Goal: Task Accomplishment & Management: Manage account settings

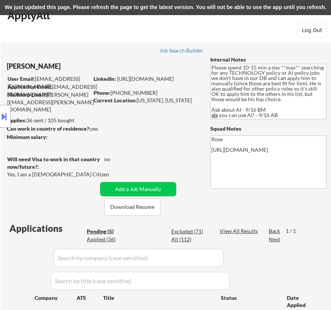
select select ""pending""
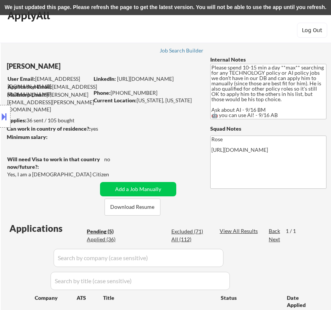
scroll to position [137, 0]
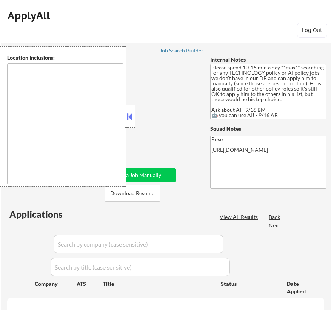
type textarea "[GEOGRAPHIC_DATA], [GEOGRAPHIC_DATA] [GEOGRAPHIC_DATA], [GEOGRAPHIC_DATA] [GEOG…"
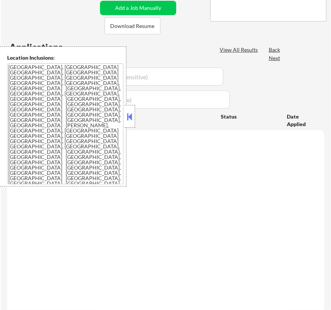
select select ""pending""
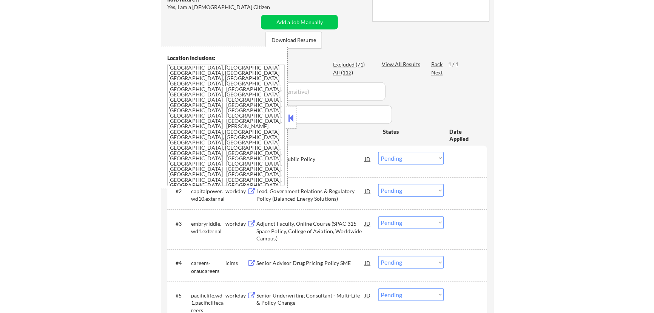
scroll to position [137, 0]
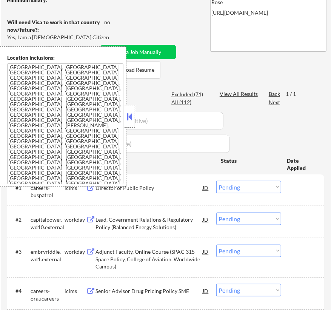
click at [132, 119] on button at bounding box center [130, 116] width 8 height 11
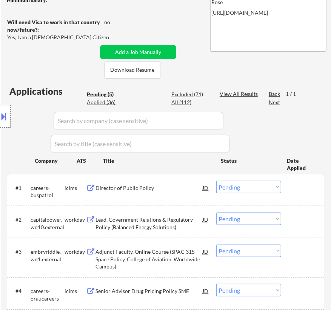
click at [108, 104] on div "Location Inclusions: Arlington, VA Alexandria, VA Bethesda, MD Silver Spring, M…" at bounding box center [67, 116] width 135 height 140
select select ""pending""
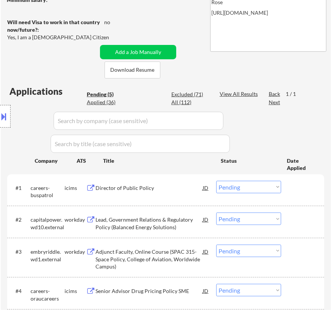
select select ""pending""
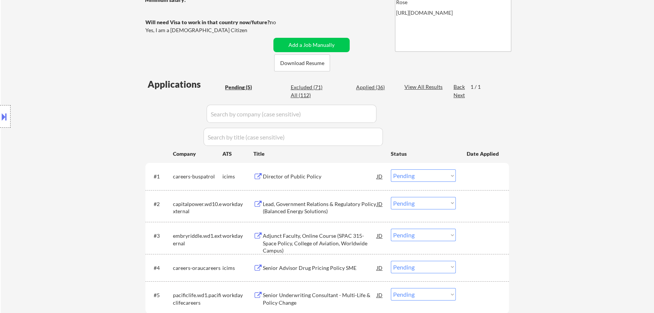
click at [331, 88] on div "Applied (36)" at bounding box center [375, 87] width 38 height 8
select select ""applied""
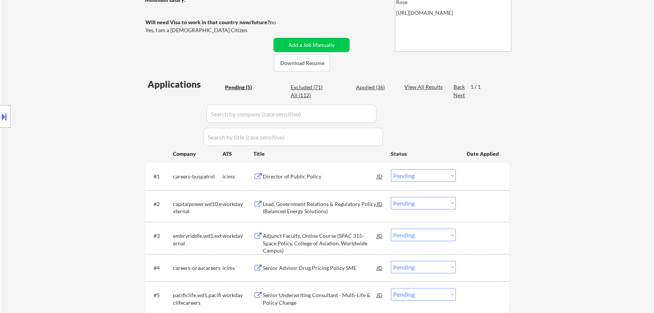
select select ""applied""
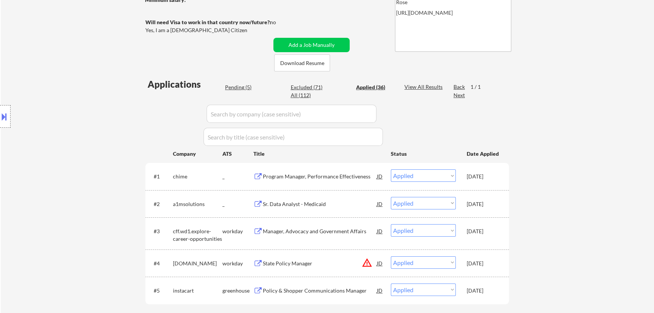
select select ""applied""
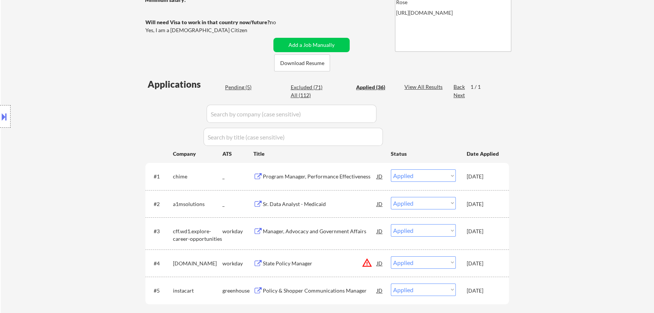
select select ""applied""
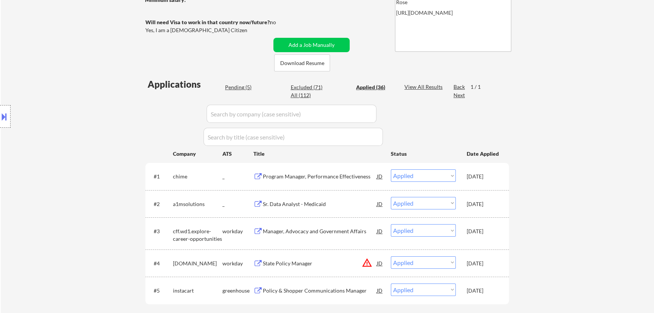
select select ""applied""
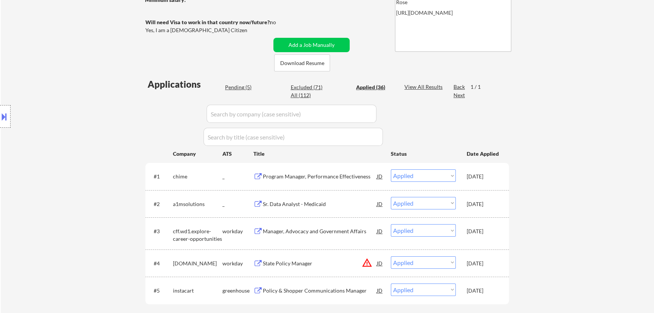
select select ""applied""
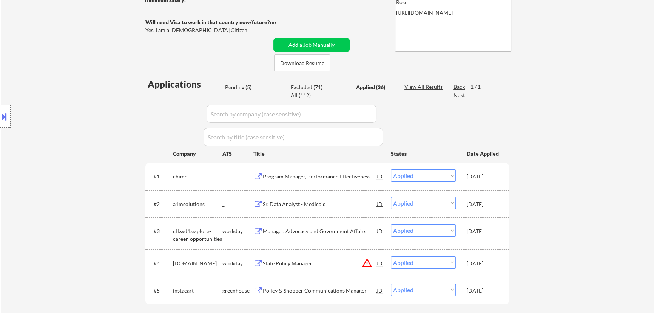
select select ""applied""
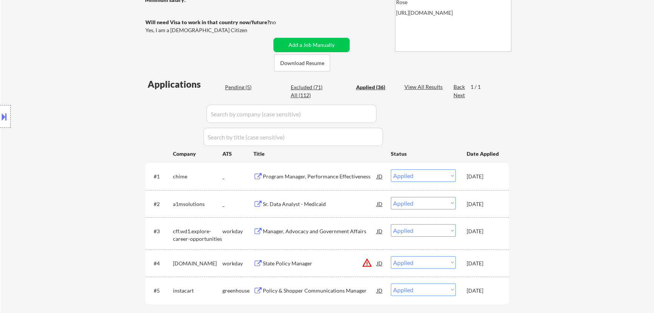
select select ""applied""
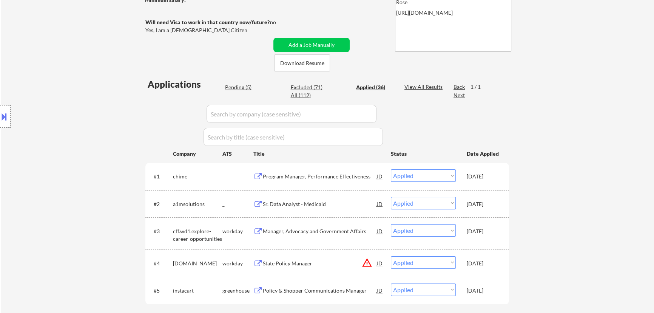
select select ""applied""
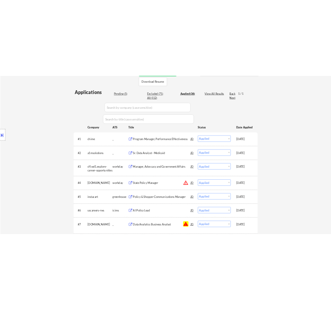
scroll to position [172, 0]
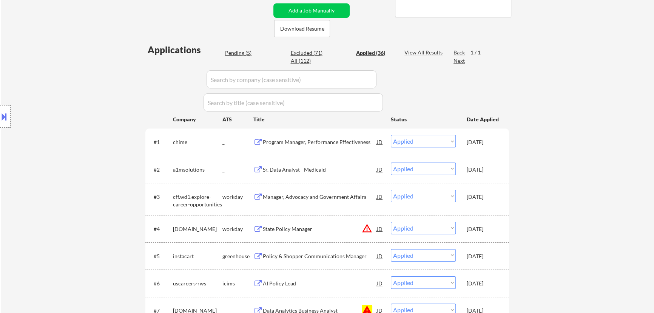
select select ""applied""
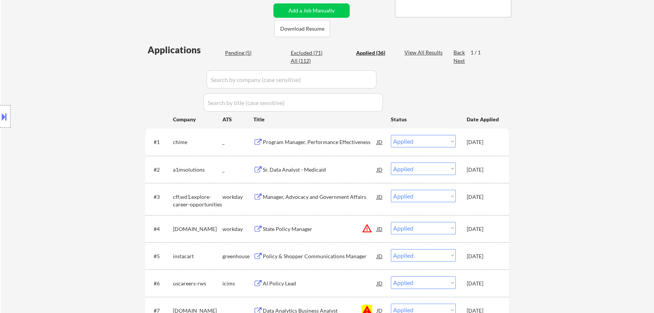
select select ""applied""
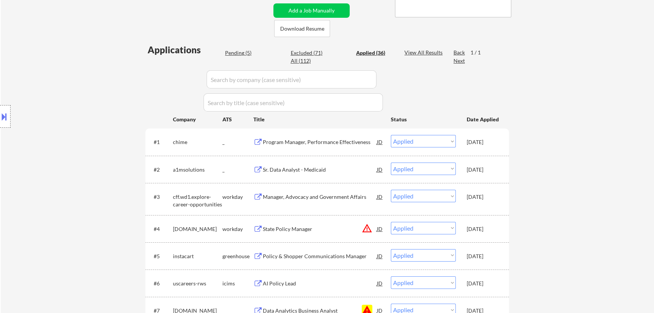
select select ""applied""
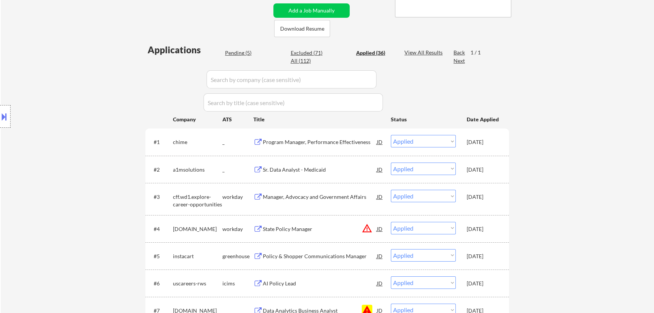
select select ""applied""
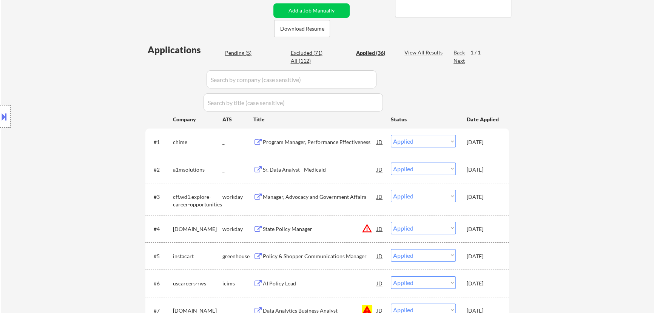
select select ""applied""
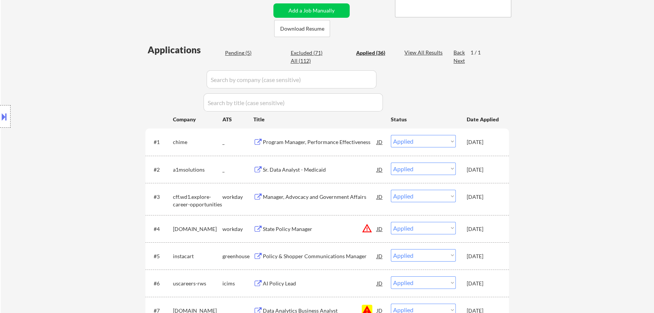
select select ""applied""
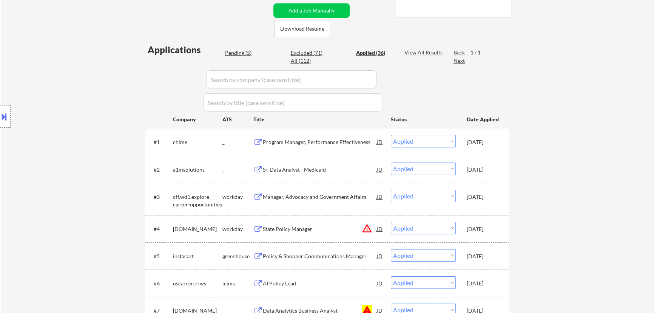
select select ""applied""
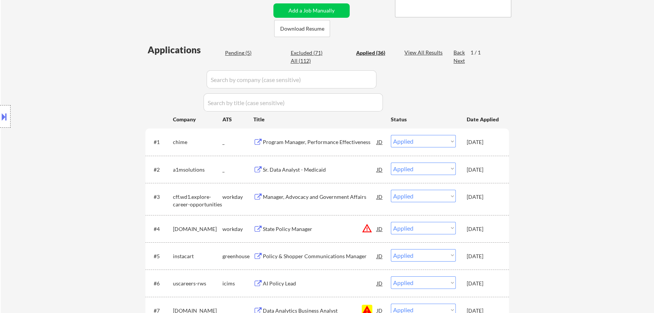
select select ""applied""
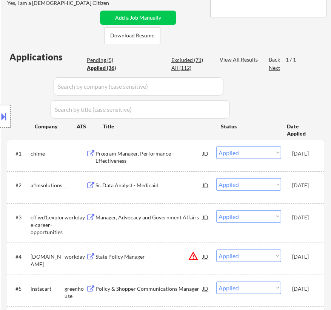
click at [105, 61] on div "Location Inclusions: Arlington, VA Alexandria, VA Bethesda, MD Silver Spring, M…" at bounding box center [67, 116] width 135 height 140
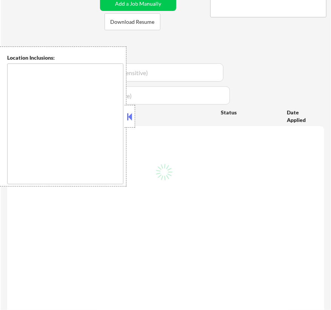
select select ""pending""
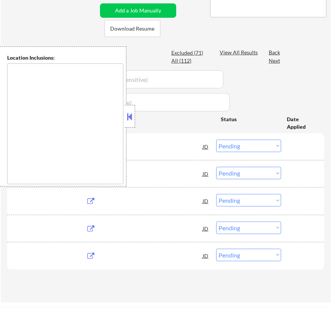
scroll to position [172, 0]
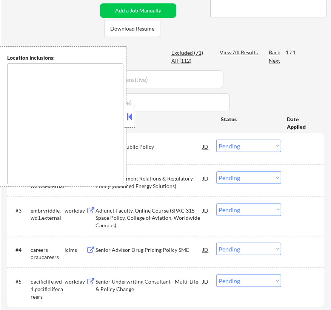
type textarea "Arlington, VA Alexandria, VA Bethesda, MD Silver Spring, MD Falls Church, VA Hy…"
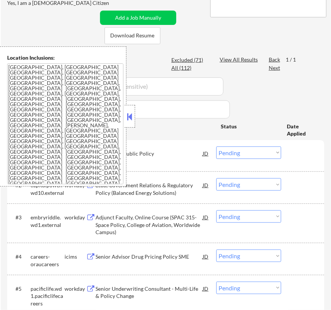
click at [130, 120] on button at bounding box center [130, 116] width 8 height 11
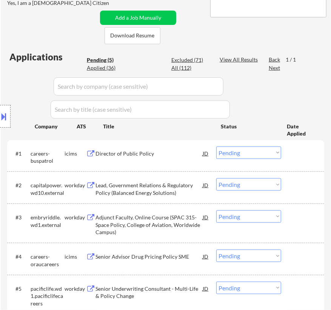
click at [245, 151] on select "Choose an option... Pending Applied Excluded (Questions) Excluded (Expired) Exc…" at bounding box center [248, 153] width 65 height 12
click at [216, 147] on select "Choose an option... Pending Applied Excluded (Questions) Excluded (Expired) Exc…" at bounding box center [248, 153] width 65 height 12
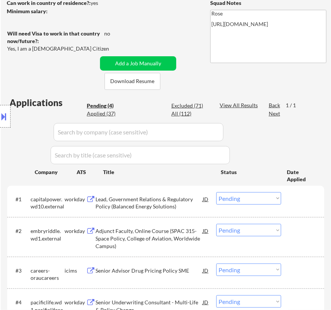
scroll to position [137, 0]
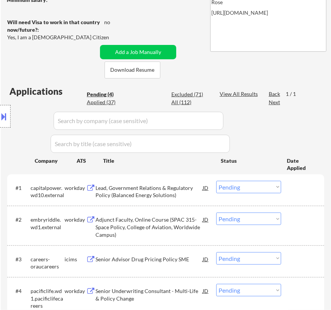
click at [178, 188] on div "Lead, Government Relations & Regulatory Policy (Balanced Energy Solutions)" at bounding box center [149, 191] width 107 height 15
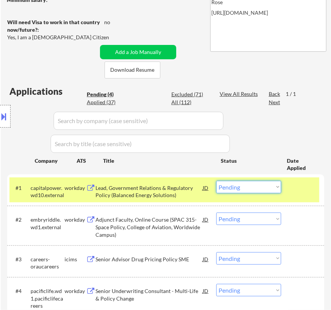
drag, startPoint x: 247, startPoint y: 185, endPoint x: 249, endPoint y: 189, distance: 4.2
click at [248, 187] on select "Choose an option... Pending Applied Excluded (Questions) Excluded (Expired) Exc…" at bounding box center [248, 187] width 65 height 12
click at [216, 181] on select "Choose an option... Pending Applied Excluded (Questions) Excluded (Expired) Exc…" at bounding box center [248, 187] width 65 height 12
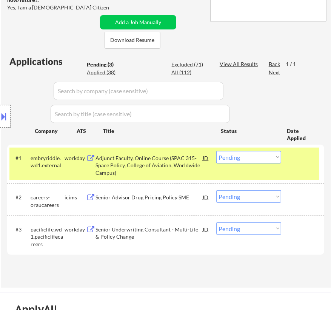
scroll to position [172, 0]
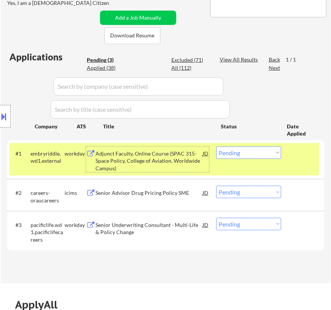
click at [196, 161] on div "Adjunct Faculty, Online Course (SPAC 315- Space Policy, College of Aviation, Wo…" at bounding box center [149, 161] width 107 height 22
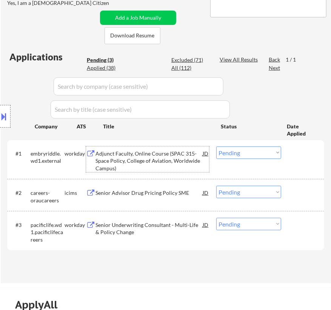
click at [253, 153] on select "Choose an option... Pending Applied Excluded (Questions) Excluded (Expired) Exc…" at bounding box center [248, 153] width 65 height 12
click at [216, 147] on select "Choose an option... Pending Applied Excluded (Questions) Excluded (Expired) Exc…" at bounding box center [248, 153] width 65 height 12
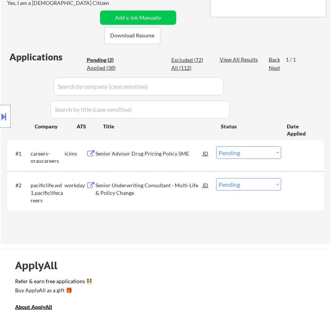
click at [172, 153] on div "Senior Advisor Drug Pricing Policy SME" at bounding box center [149, 154] width 107 height 8
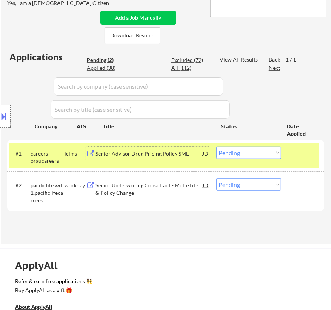
click at [263, 154] on select "Choose an option... Pending Applied Excluded (Questions) Excluded (Expired) Exc…" at bounding box center [248, 153] width 65 height 12
click at [216, 147] on select "Choose an option... Pending Applied Excluded (Questions) Excluded (Expired) Exc…" at bounding box center [248, 153] width 65 height 12
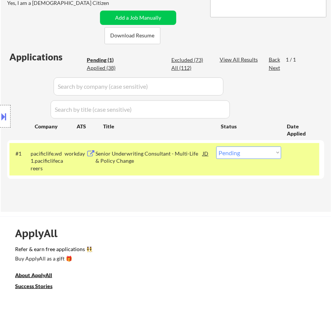
click at [169, 153] on div "Senior Underwriting Consultant - Multi-Life & Policy Change" at bounding box center [149, 157] width 107 height 15
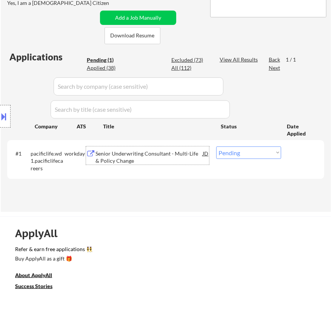
click at [254, 155] on select "Choose an option... Pending Applied Excluded (Questions) Excluded (Expired) Exc…" at bounding box center [248, 153] width 65 height 12
select select ""excluded__bad_match_""
click at [216, 147] on select "Choose an option... Pending Applied Excluded (Questions) Excluded (Expired) Exc…" at bounding box center [248, 153] width 65 height 12
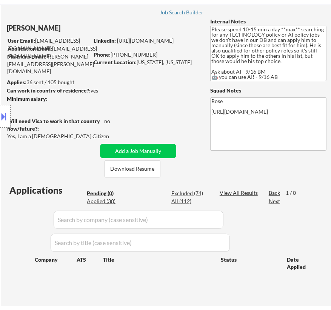
scroll to position [34, 0]
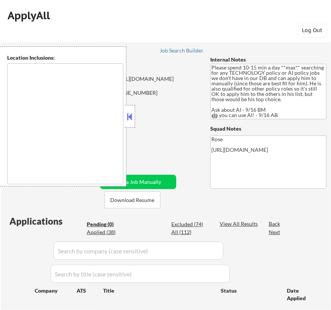
type textarea "[GEOGRAPHIC_DATA], [GEOGRAPHIC_DATA] [GEOGRAPHIC_DATA], [GEOGRAPHIC_DATA] [GEOG…"
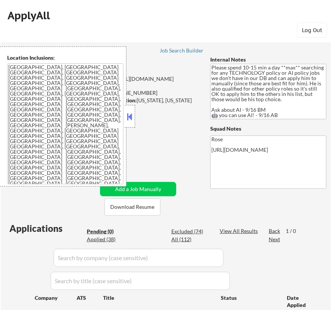
click at [130, 115] on button at bounding box center [130, 116] width 8 height 11
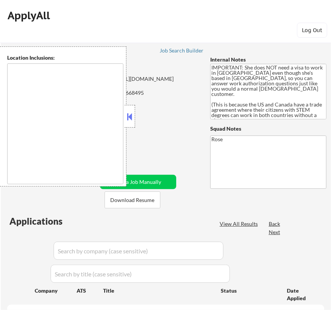
click at [128, 119] on button at bounding box center [130, 116] width 8 height 11
click at [128, 116] on button at bounding box center [130, 116] width 8 height 11
select select ""pending""
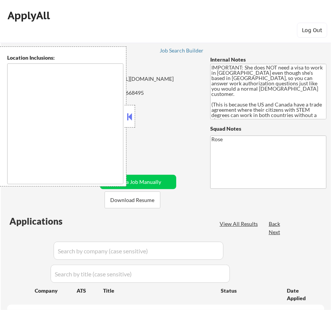
select select ""pending""
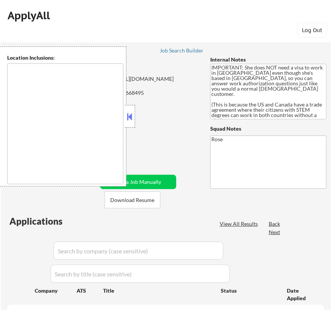
select select ""pending""
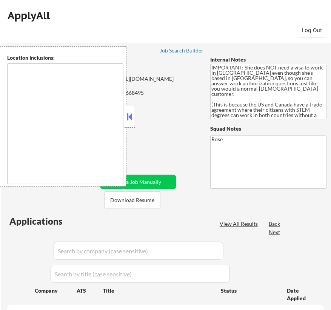
select select ""pending""
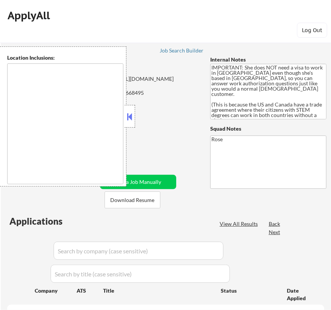
select select ""pending""
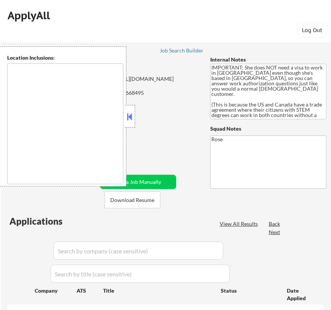
select select ""pending""
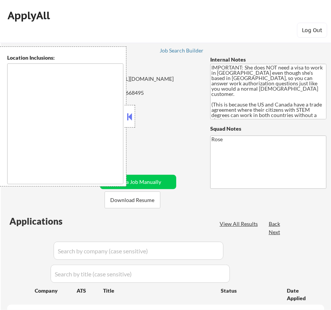
select select ""pending""
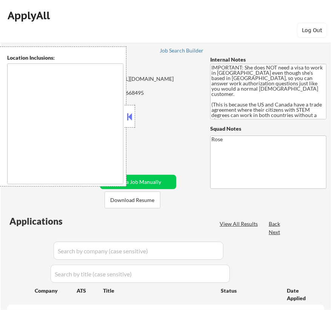
select select ""pending""
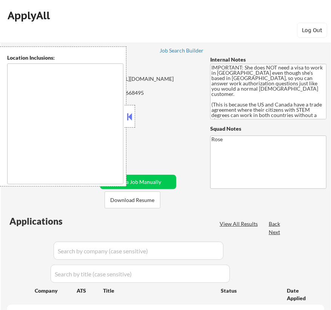
select select ""pending""
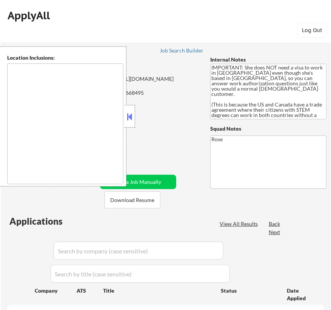
select select ""pending""
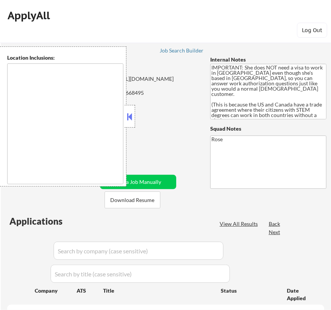
select select ""pending""
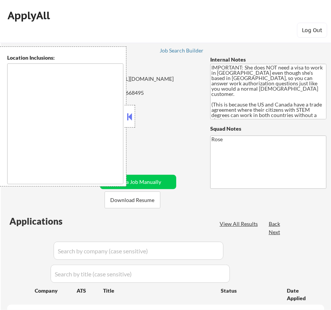
select select ""pending""
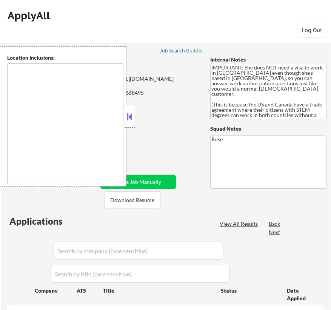
select select ""pending""
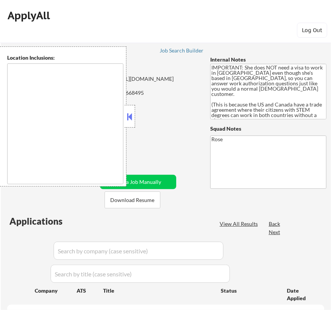
select select ""pending""
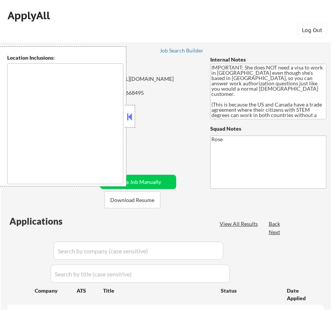
select select ""pending""
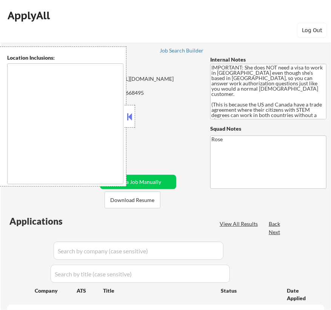
select select ""pending""
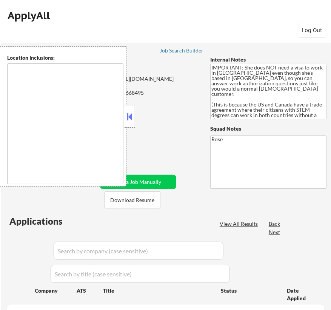
select select ""pending""
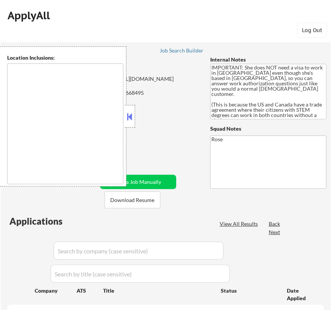
select select ""pending""
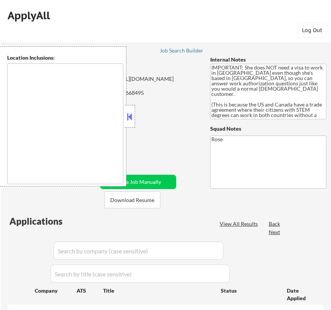
select select ""pending""
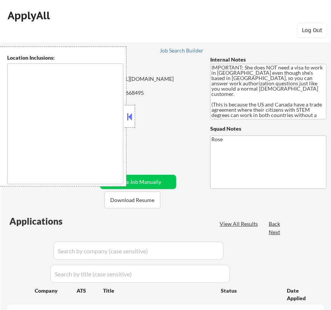
select select ""pending""
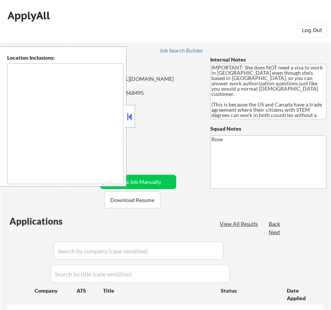
select select ""pending""
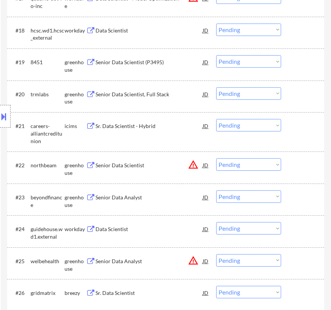
scroll to position [858, 0]
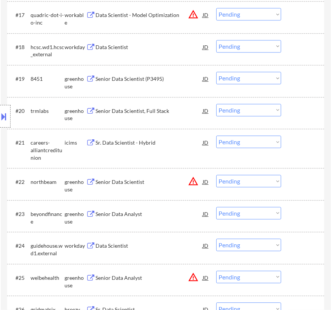
click at [168, 76] on div "Senior Data Scientist (P3495)" at bounding box center [149, 79] width 107 height 8
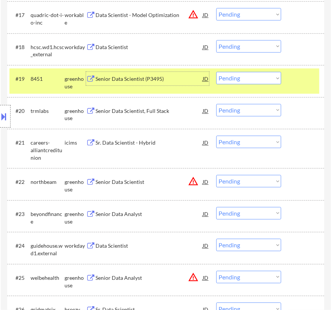
click at [4, 116] on button at bounding box center [4, 116] width 8 height 12
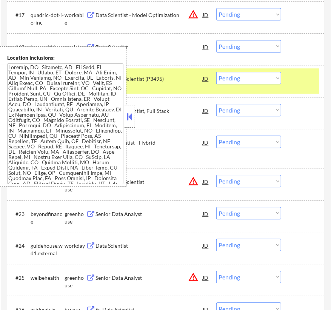
click at [130, 120] on button at bounding box center [130, 116] width 8 height 11
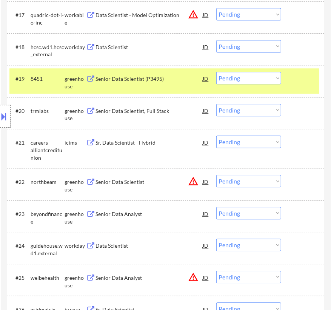
click at [236, 76] on select "Choose an option... Pending Applied Excluded (Questions) Excluded (Expired) Exc…" at bounding box center [248, 78] width 65 height 12
click at [216, 72] on select "Choose an option... Pending Applied Excluded (Questions) Excluded (Expired) Exc…" at bounding box center [248, 78] width 65 height 12
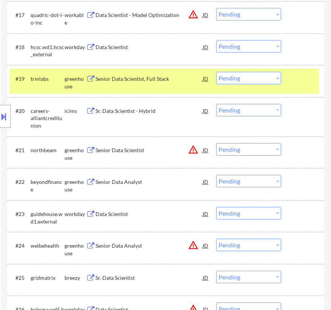
click at [156, 78] on div "Senior Data Scientist, Full Stack" at bounding box center [149, 79] width 107 height 8
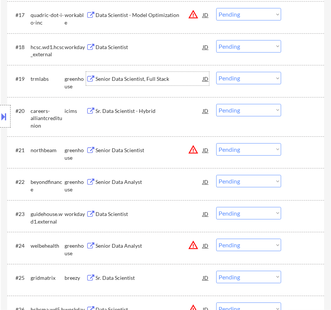
click at [9, 116] on div at bounding box center [5, 116] width 11 height 23
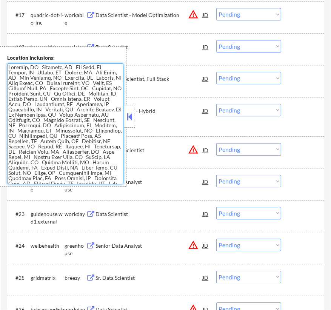
drag, startPoint x: 33, startPoint y: 68, endPoint x: 6, endPoint y: 68, distance: 26.8
click at [6, 68] on div "Location Inclusions:" at bounding box center [63, 116] width 127 height 140
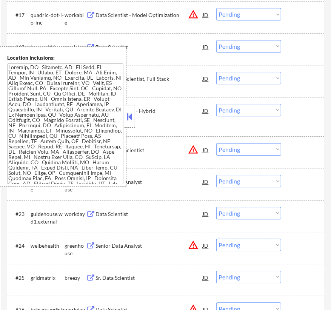
click at [127, 114] on button at bounding box center [130, 116] width 8 height 11
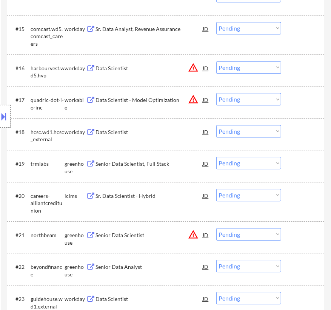
scroll to position [790, 0]
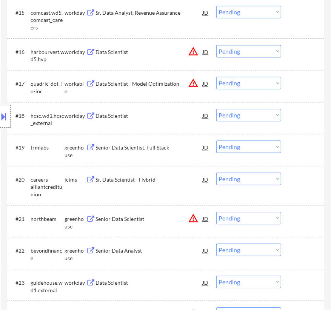
click at [240, 145] on select "Choose an option... Pending Applied Excluded (Questions) Excluded (Expired) Exc…" at bounding box center [248, 147] width 65 height 12
click at [216, 141] on select "Choose an option... Pending Applied Excluded (Questions) Excluded (Expired) Exc…" at bounding box center [248, 147] width 65 height 12
select select ""pending""
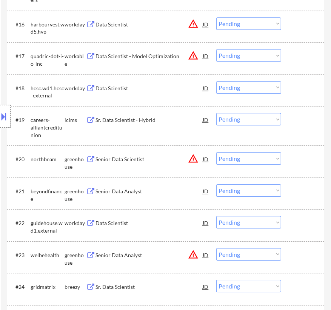
scroll to position [858, 0]
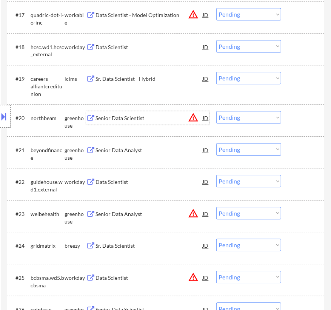
click at [142, 121] on div "Senior Data Scientist" at bounding box center [149, 118] width 107 height 8
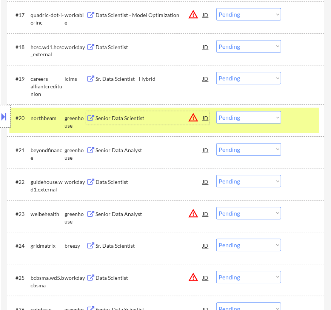
click at [8, 114] on button at bounding box center [4, 116] width 8 height 12
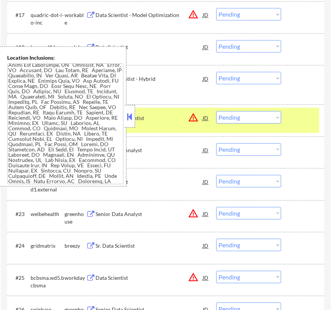
scroll to position [343, 0]
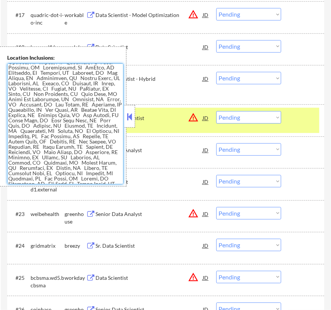
drag, startPoint x: 72, startPoint y: 77, endPoint x: 31, endPoint y: 76, distance: 40.4
click at [31, 76] on textarea at bounding box center [65, 123] width 116 height 121
click at [132, 113] on button at bounding box center [130, 116] width 8 height 11
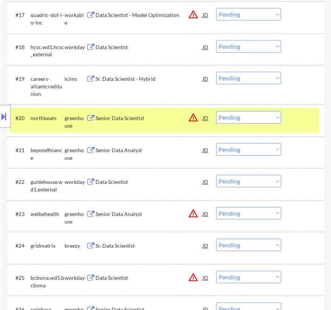
click at [260, 117] on select "Choose an option... Pending Applied Excluded (Questions) Excluded (Expired) Exc…" at bounding box center [248, 117] width 65 height 12
click at [216, 111] on select "Choose an option... Pending Applied Excluded (Questions) Excluded (Expired) Exc…" at bounding box center [248, 117] width 65 height 12
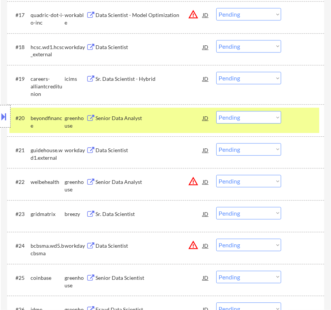
click at [174, 124] on div "Senior Data Analyst" at bounding box center [149, 118] width 107 height 14
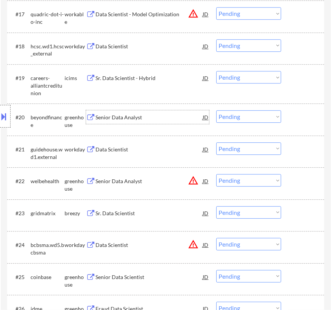
scroll to position [858, 0]
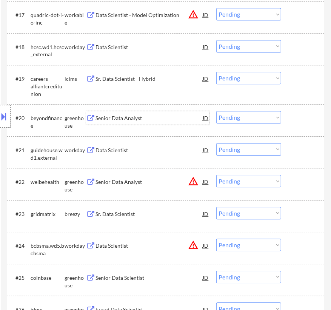
click at [246, 118] on select "Choose an option... Pending Applied Excluded (Questions) Excluded (Expired) Exc…" at bounding box center [248, 117] width 65 height 12
click at [216, 111] on select "Choose an option... Pending Applied Excluded (Questions) Excluded (Expired) Exc…" at bounding box center [248, 117] width 65 height 12
select select ""pending""
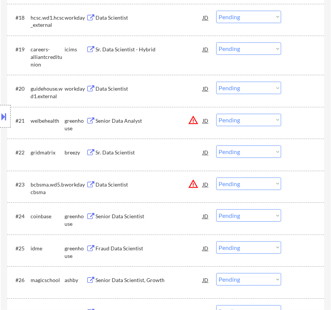
scroll to position [927, 0]
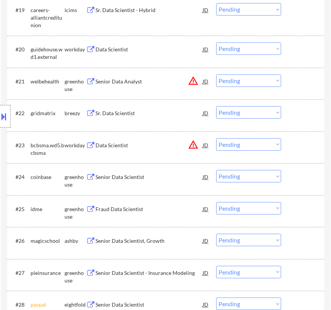
click at [163, 81] on div "Senior Data Analyst" at bounding box center [149, 82] width 107 height 8
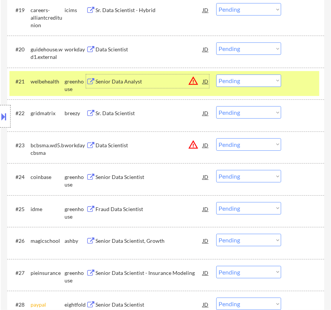
click at [232, 83] on select "Choose an option... Pending Applied Excluded (Questions) Excluded (Expired) Exc…" at bounding box center [248, 80] width 65 height 12
click at [216, 74] on select "Choose an option... Pending Applied Excluded (Questions) Excluded (Expired) Exc…" at bounding box center [248, 80] width 65 height 12
select select ""pending""
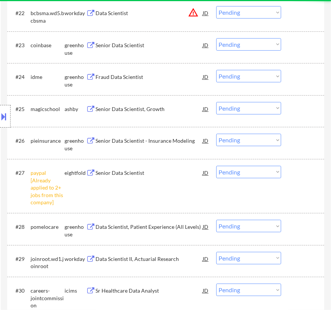
scroll to position [1030, 0]
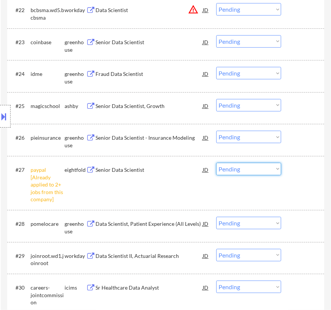
click at [254, 164] on select "Choose an option... Pending Applied Excluded (Questions) Excluded (Expired) Exc…" at bounding box center [248, 169] width 65 height 12
click at [216, 163] on select "Choose an option... Pending Applied Excluded (Questions) Excluded (Expired) Exc…" at bounding box center [248, 169] width 65 height 12
select select ""pending""
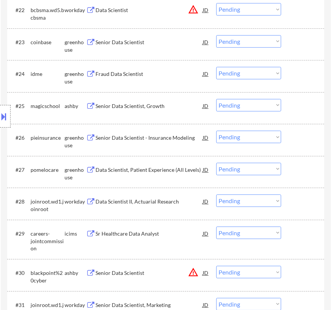
scroll to position [961, 0]
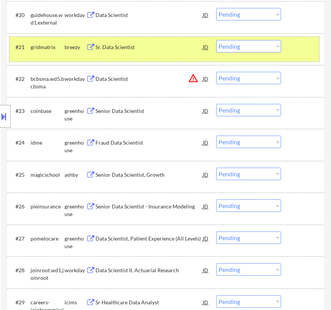
click at [306, 45] on div at bounding box center [303, 47] width 23 height 14
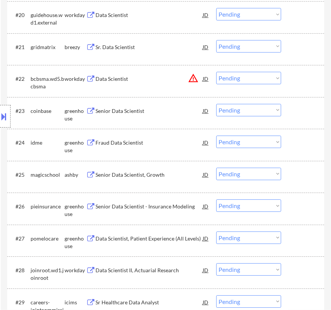
click at [168, 113] on div "Senior Data Scientist" at bounding box center [149, 111] width 107 height 8
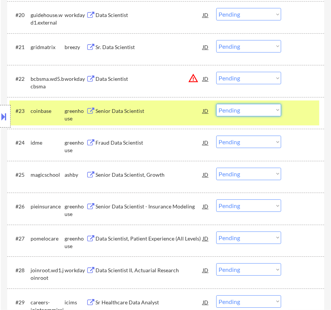
click at [262, 111] on select "Choose an option... Pending Applied Excluded (Questions) Excluded (Expired) Exc…" at bounding box center [248, 110] width 65 height 12
click at [216, 104] on select "Choose an option... Pending Applied Excluded (Questions) Excluded (Expired) Exc…" at bounding box center [248, 110] width 65 height 12
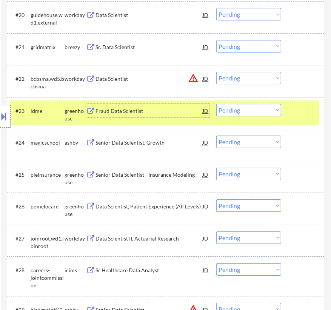
click at [167, 116] on div "Fraud Data Scientist" at bounding box center [149, 111] width 107 height 14
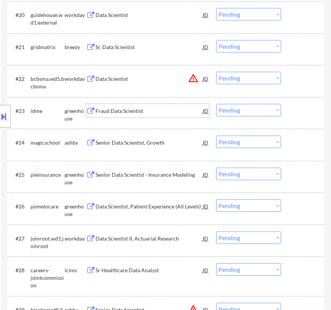
click at [254, 107] on select "Choose an option... Pending Applied Excluded (Questions) Excluded (Expired) Exc…" at bounding box center [248, 110] width 65 height 12
click at [216, 104] on select "Choose an option... Pending Applied Excluded (Questions) Excluded (Expired) Exc…" at bounding box center [248, 110] width 65 height 12
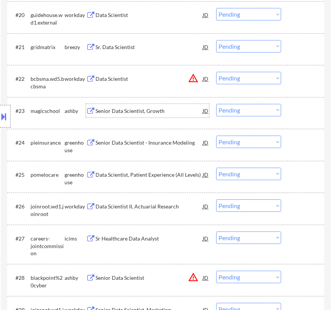
click at [156, 109] on div "Senior Data Scientist, Growth" at bounding box center [149, 111] width 107 height 8
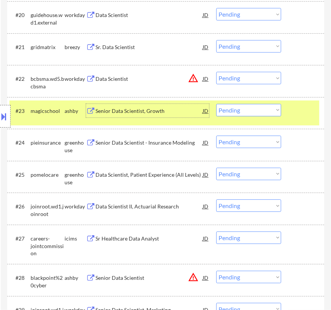
click at [239, 109] on select "Choose an option... Pending Applied Excluded (Questions) Excluded (Expired) Exc…" at bounding box center [248, 110] width 65 height 12
click at [216, 104] on select "Choose an option... Pending Applied Excluded (Questions) Excluded (Expired) Exc…" at bounding box center [248, 110] width 65 height 12
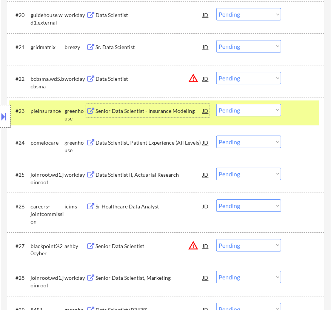
click at [162, 108] on div "Senior Data Scientist - Insurance Modeling" at bounding box center [149, 111] width 107 height 8
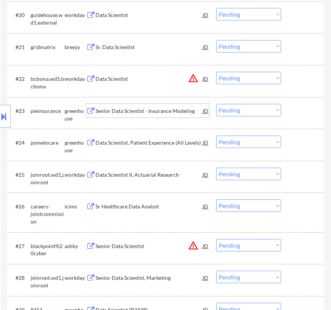
click at [235, 109] on select "Choose an option... Pending Applied Excluded (Questions) Excluded (Expired) Exc…" at bounding box center [248, 110] width 65 height 12
click at [216, 104] on select "Choose an option... Pending Applied Excluded (Questions) Excluded (Expired) Exc…" at bounding box center [248, 110] width 65 height 12
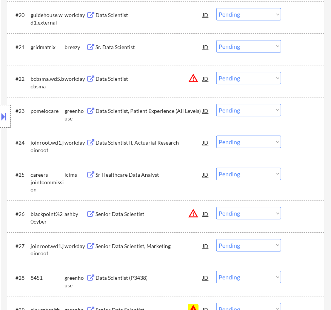
click at [168, 111] on div "Data Scientist, Patient Experience (All Levels)" at bounding box center [149, 111] width 107 height 8
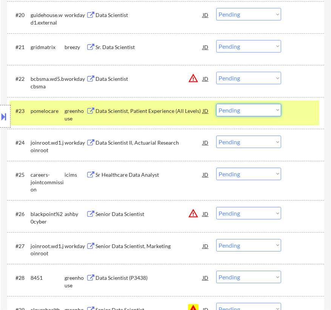
click at [246, 109] on select "Choose an option... Pending Applied Excluded (Questions) Excluded (Expired) Exc…" at bounding box center [248, 110] width 65 height 12
click at [216, 104] on select "Choose an option... Pending Applied Excluded (Questions) Excluded (Expired) Exc…" at bounding box center [248, 110] width 65 height 12
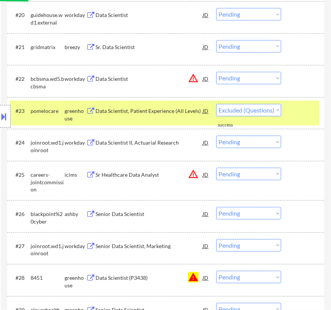
select select ""pending""
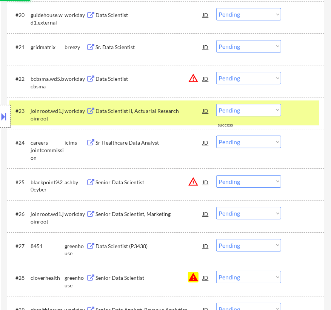
scroll to position [1030, 0]
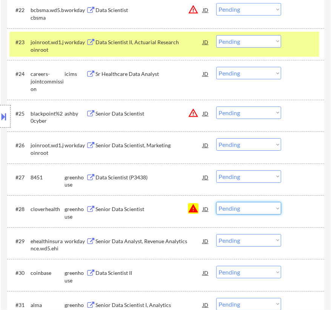
click at [246, 207] on select "Choose an option... Pending Applied Excluded (Questions) Excluded (Expired) Exc…" at bounding box center [248, 208] width 65 height 12
click at [216, 202] on select "Choose an option... Pending Applied Excluded (Questions) Excluded (Expired) Exc…" at bounding box center [248, 208] width 65 height 12
select select ""pending""
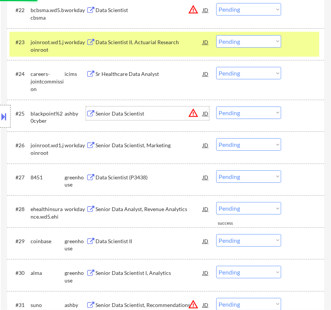
click at [140, 112] on div "Senior Data Scientist" at bounding box center [149, 114] width 107 height 8
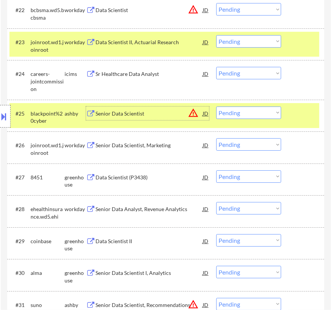
click at [249, 112] on select "Choose an option... Pending Applied Excluded (Questions) Excluded (Expired) Exc…" at bounding box center [248, 113] width 65 height 12
click at [216, 107] on select "Choose an option... Pending Applied Excluded (Questions) Excluded (Expired) Exc…" at bounding box center [248, 113] width 65 height 12
select select ""pending""
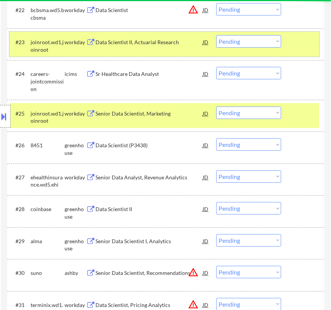
click at [293, 42] on div at bounding box center [303, 42] width 23 height 14
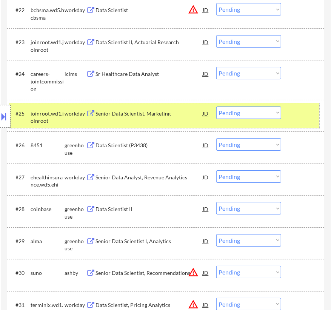
click at [295, 107] on div at bounding box center [303, 114] width 23 height 14
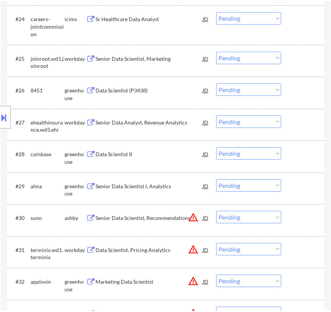
scroll to position [1099, 0]
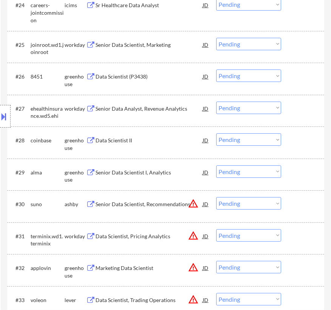
click at [172, 78] on div "Data Scientist (P3438)" at bounding box center [149, 77] width 107 height 8
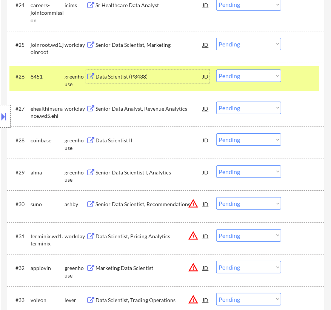
click at [267, 79] on select "Choose an option... Pending Applied Excluded (Questions) Excluded (Expired) Exc…" at bounding box center [248, 76] width 65 height 12
click at [216, 70] on select "Choose an option... Pending Applied Excluded (Questions) Excluded (Expired) Exc…" at bounding box center [248, 76] width 65 height 12
select select ""pending""
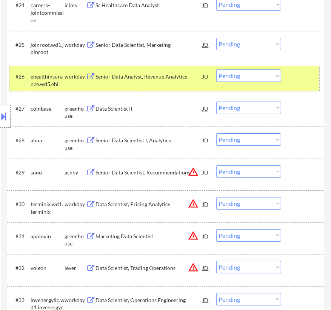
click at [291, 79] on div "#26 ehealthinsurance.wd5.ehi workday Senior Data Analyst, Revenue Analytics JD …" at bounding box center [164, 78] width 310 height 25
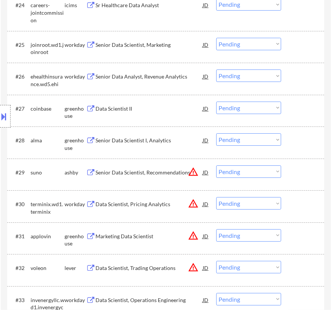
click at [154, 112] on div "Data Scientist II" at bounding box center [149, 109] width 107 height 14
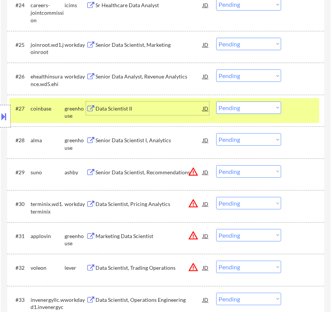
click at [246, 105] on select "Choose an option... Pending Applied Excluded (Questions) Excluded (Expired) Exc…" at bounding box center [248, 108] width 65 height 12
click at [216, 102] on select "Choose an option... Pending Applied Excluded (Questions) Excluded (Expired) Exc…" at bounding box center [248, 108] width 65 height 12
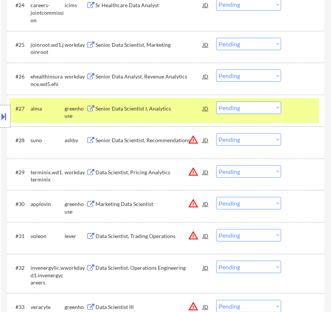
click at [172, 112] on div "Senior Data Scientist I, Analytics" at bounding box center [149, 109] width 107 height 14
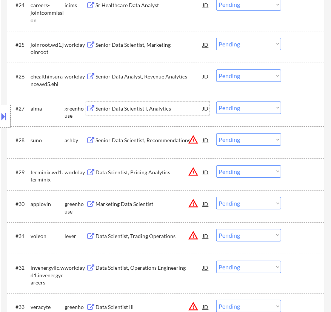
click at [252, 104] on select "Choose an option... Pending Applied Excluded (Questions) Excluded (Expired) Exc…" at bounding box center [248, 108] width 65 height 12
click at [216, 102] on select "Choose an option... Pending Applied Excluded (Questions) Excluded (Expired) Exc…" at bounding box center [248, 108] width 65 height 12
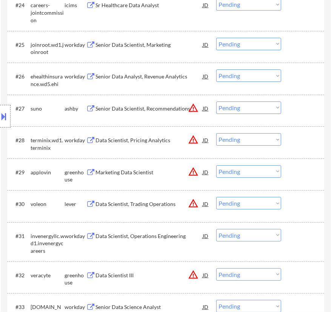
click at [173, 108] on div "Senior Data Scientist, Recommendations" at bounding box center [149, 109] width 107 height 8
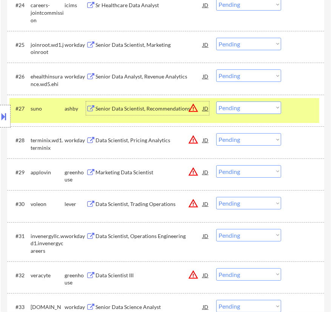
click at [252, 108] on select "Choose an option... Pending Applied Excluded (Questions) Excluded (Expired) Exc…" at bounding box center [248, 108] width 65 height 12
click at [216, 102] on select "Choose an option... Pending Applied Excluded (Questions) Excluded (Expired) Exc…" at bounding box center [248, 108] width 65 height 12
select select ""pending""
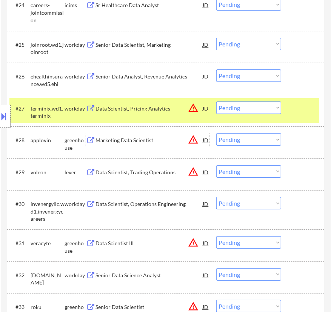
click at [165, 141] on div "Marketing Data Scientist" at bounding box center [149, 141] width 107 height 8
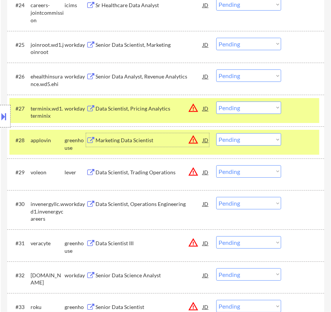
click at [253, 138] on select "Choose an option... Pending Applied Excluded (Questions) Excluded (Expired) Exc…" at bounding box center [248, 139] width 65 height 12
click at [216, 133] on select "Choose an option... Pending Applied Excluded (Questions) Excluded (Expired) Exc…" at bounding box center [248, 139] width 65 height 12
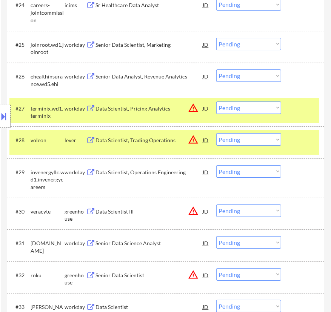
click at [294, 106] on div at bounding box center [303, 109] width 23 height 14
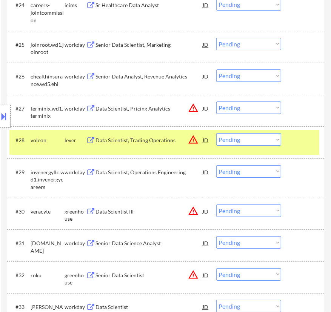
click at [147, 147] on div "#28 voleon lever Data Scientist, Trading Operations JD warning_amber Choose an …" at bounding box center [164, 142] width 310 height 25
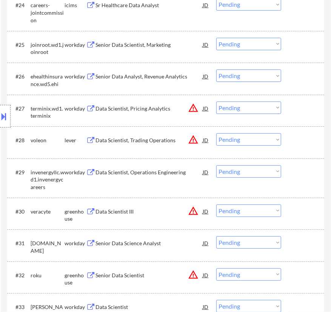
click at [161, 136] on div "Data Scientist, Trading Operations" at bounding box center [149, 140] width 107 height 14
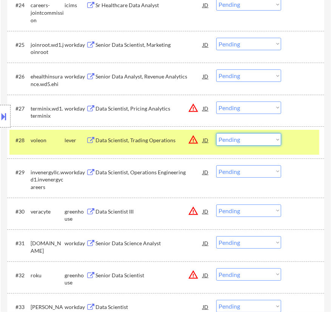
click at [249, 140] on select "Choose an option... Pending Applied Excluded (Questions) Excluded (Expired) Exc…" at bounding box center [248, 139] width 65 height 12
click at [216, 133] on select "Choose an option... Pending Applied Excluded (Questions) Excluded (Expired) Exc…" at bounding box center [248, 139] width 65 height 12
select select ""pending""
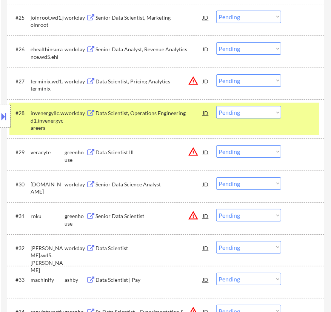
scroll to position [1167, 0]
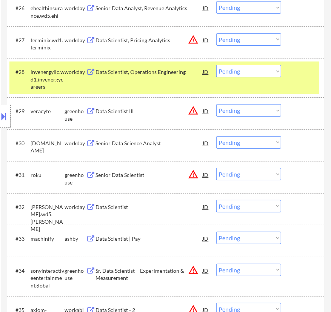
click at [290, 73] on div "#28 invenergyllc.wd1.invenergycareers workday Data Scientist, Operations Engine…" at bounding box center [164, 78] width 310 height 32
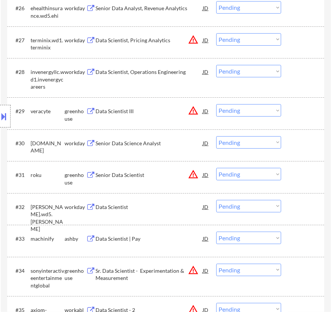
click at [140, 118] on div "#29 veracyte greenhouse Data Scientist III JD warning_amber Choose an option...…" at bounding box center [164, 113] width 310 height 25
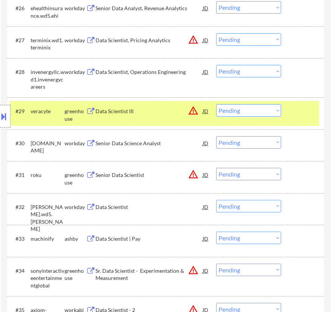
click at [153, 106] on div "Data Scientist III" at bounding box center [149, 111] width 107 height 14
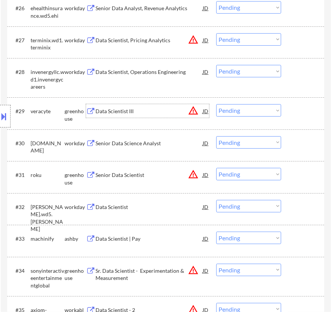
click at [239, 108] on select "Choose an option... Pending Applied Excluded (Questions) Excluded (Expired) Exc…" at bounding box center [248, 110] width 65 height 12
click at [216, 104] on select "Choose an option... Pending Applied Excluded (Questions) Excluded (Expired) Exc…" at bounding box center [248, 110] width 65 height 12
select select ""pending""
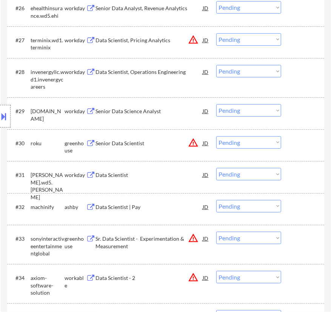
click at [147, 142] on div "Senior Data Scientist" at bounding box center [149, 144] width 107 height 8
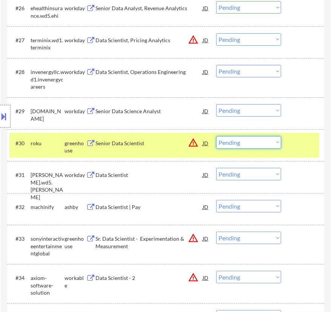
click at [223, 139] on select "Choose an option... Pending Applied Excluded (Questions) Excluded (Expired) Exc…" at bounding box center [248, 142] width 65 height 12
click at [216, 136] on select "Choose an option... Pending Applied Excluded (Questions) Excluded (Expired) Exc…" at bounding box center [248, 142] width 65 height 12
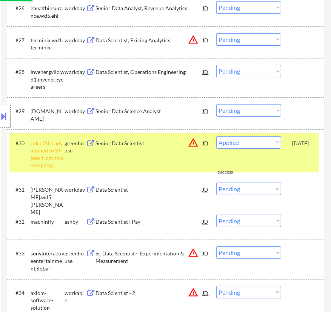
select select ""pending""
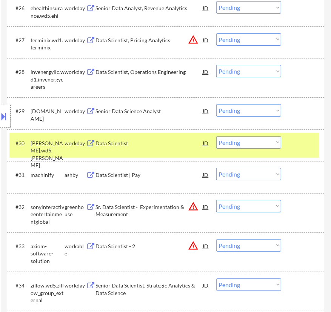
click at [300, 144] on div at bounding box center [303, 143] width 23 height 14
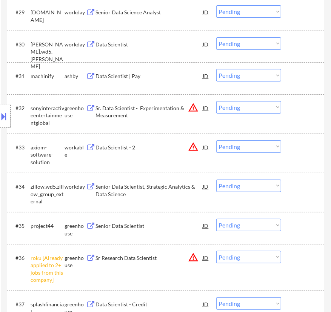
scroll to position [1270, 0]
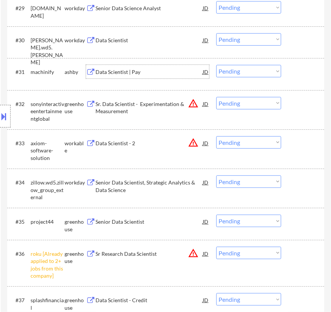
click at [151, 72] on div "Data Scientist | Pay" at bounding box center [149, 72] width 107 height 8
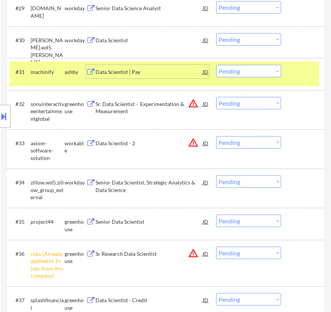
click at [253, 72] on select "Choose an option... Pending Applied Excluded (Questions) Excluded (Expired) Exc…" at bounding box center [248, 71] width 65 height 12
click at [216, 65] on select "Choose an option... Pending Applied Excluded (Questions) Excluded (Expired) Exc…" at bounding box center [248, 71] width 65 height 12
select select ""pending""
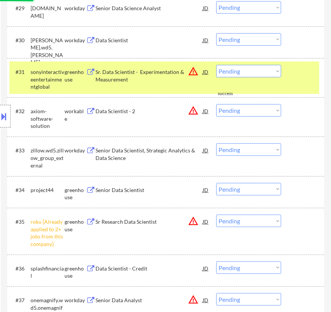
click at [268, 223] on select "Choose an option... Pending Applied Excluded (Questions) Excluded (Expired) Exc…" at bounding box center [248, 221] width 65 height 12
click at [216, 215] on select "Choose an option... Pending Applied Excluded (Questions) Excluded (Expired) Exc…" at bounding box center [248, 221] width 65 height 12
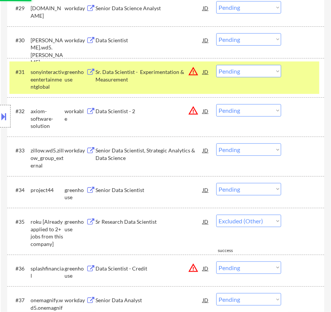
select select ""pending""
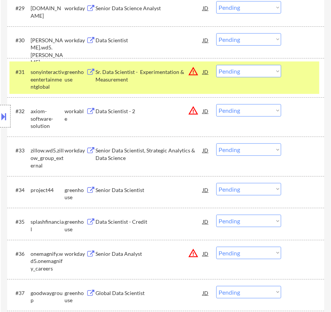
click at [181, 82] on div "Sr. Data Scientist - Experimentation & Measurement" at bounding box center [149, 75] width 107 height 15
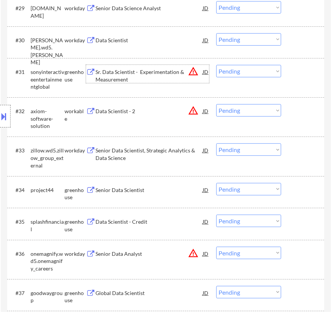
click at [244, 70] on select "Choose an option... Pending Applied Excluded (Questions) Excluded (Expired) Exc…" at bounding box center [248, 71] width 65 height 12
click at [216, 65] on select "Choose an option... Pending Applied Excluded (Questions) Excluded (Expired) Exc…" at bounding box center [248, 71] width 65 height 12
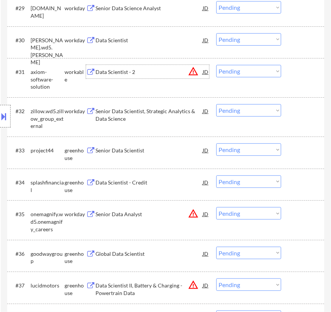
click at [156, 77] on div "Data Scientist - 2" at bounding box center [149, 72] width 107 height 14
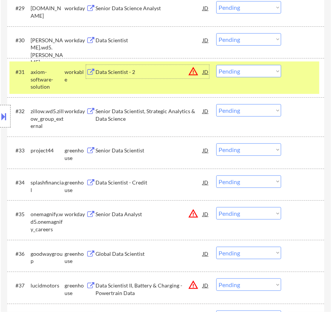
click at [237, 68] on select "Choose an option... Pending Applied Excluded (Questions) Excluded (Expired) Exc…" at bounding box center [248, 71] width 65 height 12
click at [216, 65] on select "Choose an option... Pending Applied Excluded (Questions) Excluded (Expired) Exc…" at bounding box center [248, 71] width 65 height 12
select select ""pending""
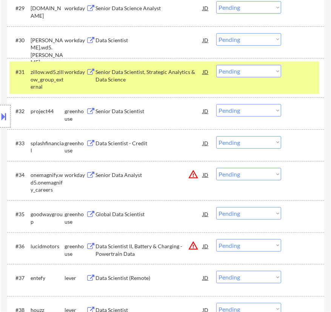
click at [297, 84] on div "#31 zillow.wd5.zillow_group_external workday Senior Data Scientist, Strategic A…" at bounding box center [164, 78] width 310 height 32
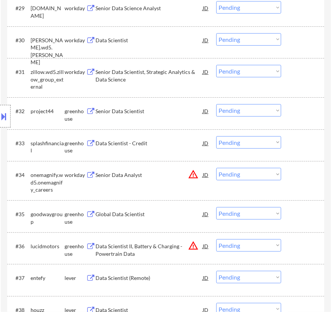
click at [136, 115] on div "Senior Data Scientist" at bounding box center [149, 111] width 107 height 14
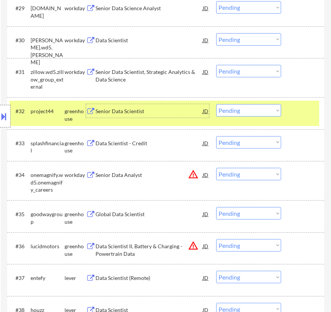
click at [257, 110] on select "Choose an option... Pending Applied Excluded (Questions) Excluded (Expired) Exc…" at bounding box center [248, 110] width 65 height 12
click at [216, 104] on select "Choose an option... Pending Applied Excluded (Questions) Excluded (Expired) Exc…" at bounding box center [248, 110] width 65 height 12
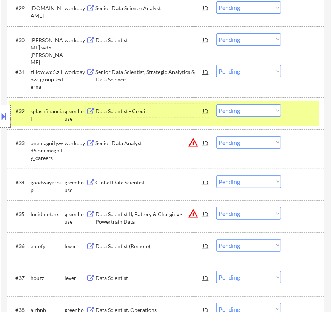
click at [180, 116] on div "Data Scientist - Credit" at bounding box center [149, 111] width 107 height 14
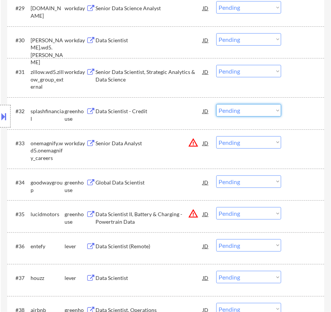
drag, startPoint x: 239, startPoint y: 109, endPoint x: 237, endPoint y: 116, distance: 7.2
click at [239, 109] on select "Choose an option... Pending Applied Excluded (Questions) Excluded (Expired) Exc…" at bounding box center [248, 110] width 65 height 12
click at [216, 104] on select "Choose an option... Pending Applied Excluded (Questions) Excluded (Expired) Exc…" at bounding box center [248, 110] width 65 height 12
select select ""pending""
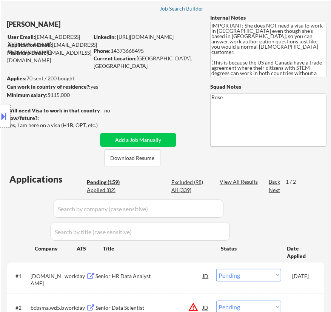
scroll to position [34, 0]
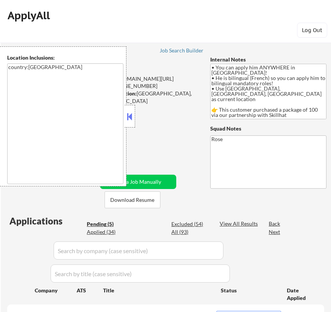
select select ""pending""
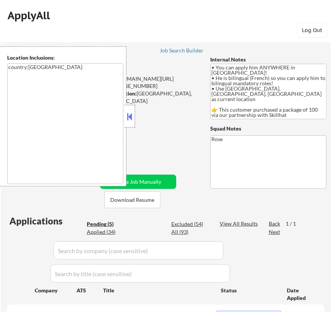
click at [134, 118] on div at bounding box center [130, 116] width 11 height 23
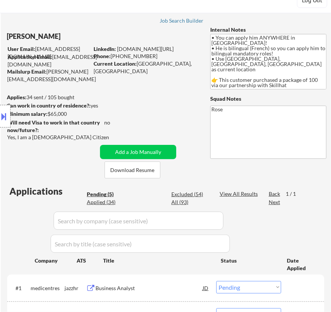
scroll to position [68, 0]
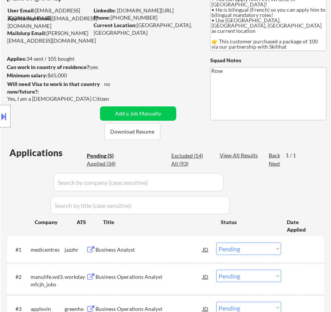
click at [155, 252] on div "Business Analyst" at bounding box center [149, 250] width 107 height 8
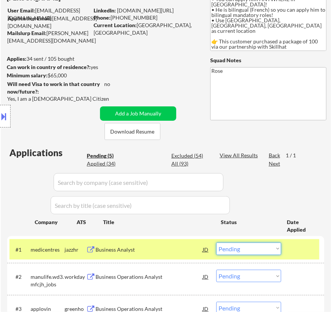
click at [272, 249] on select "Choose an option... Pending Applied Excluded (Questions) Excluded (Expired) Exc…" at bounding box center [248, 249] width 65 height 12
click at [216, 243] on select "Choose an option... Pending Applied Excluded (Questions) Excluded (Expired) Exc…" at bounding box center [248, 249] width 65 height 12
select select ""pending""
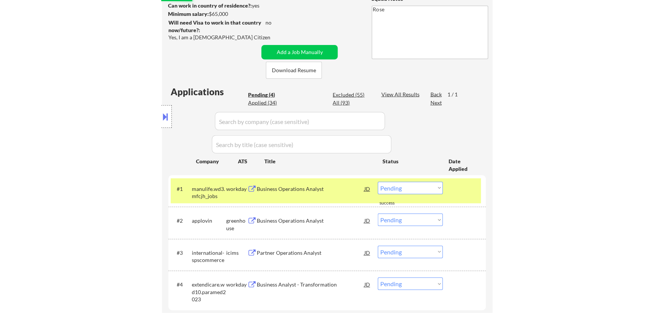
scroll to position [137, 0]
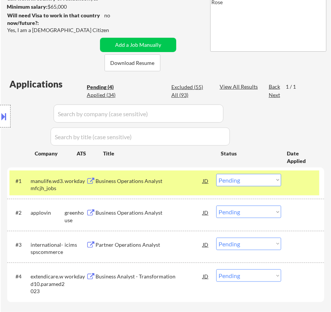
click at [181, 180] on div "Business Operations Analyst" at bounding box center [149, 182] width 107 height 8
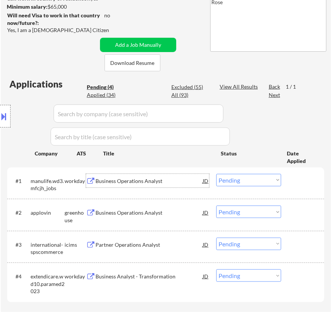
click at [106, 95] on div "Location Inclusions: country:CA" at bounding box center [67, 116] width 135 height 140
click at [108, 94] on div "Location Inclusions: country:CA" at bounding box center [67, 116] width 135 height 140
select select ""pending""
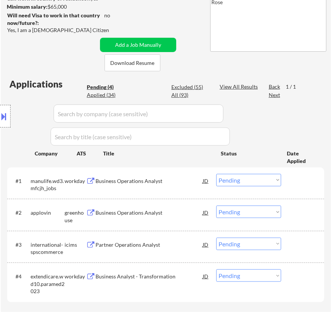
select select ""pending""
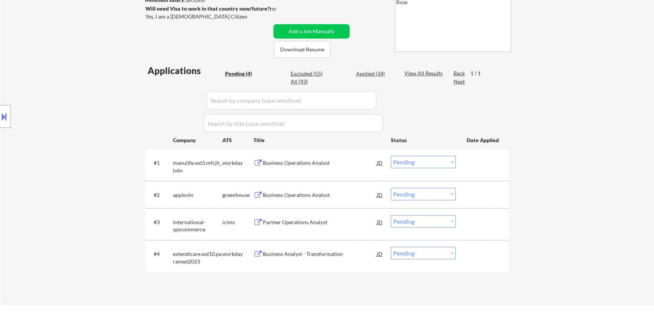
click at [331, 73] on div "Applied (34)" at bounding box center [375, 74] width 38 height 8
select select ""applied""
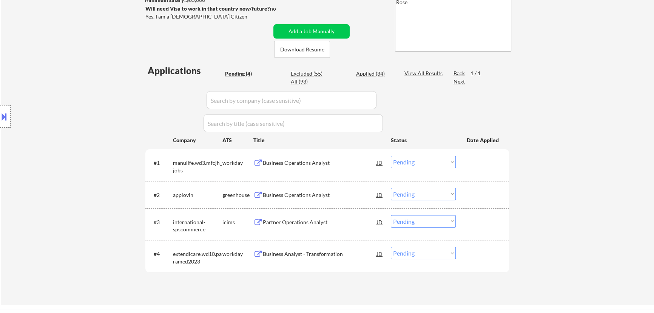
select select ""applied""
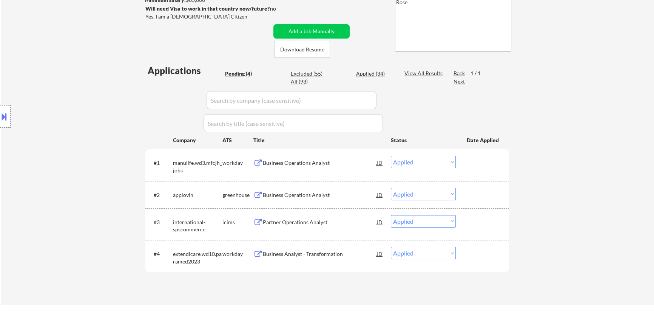
select select ""applied""
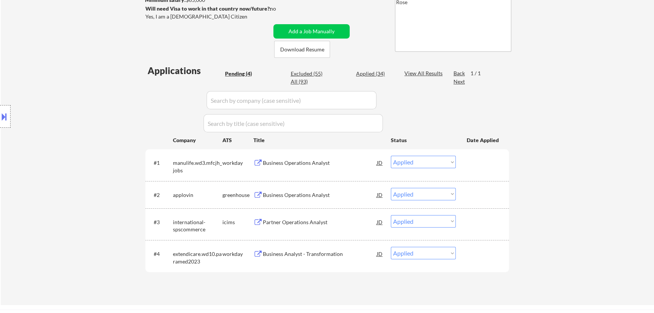
select select ""applied""
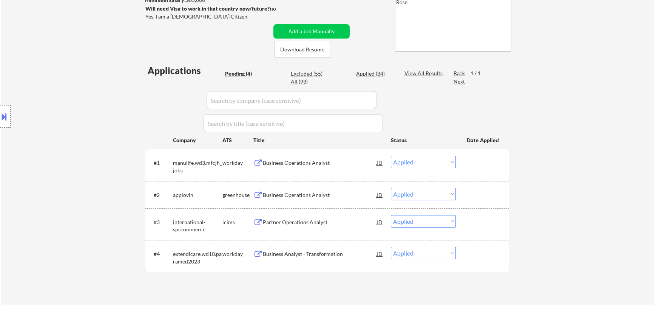
select select ""applied""
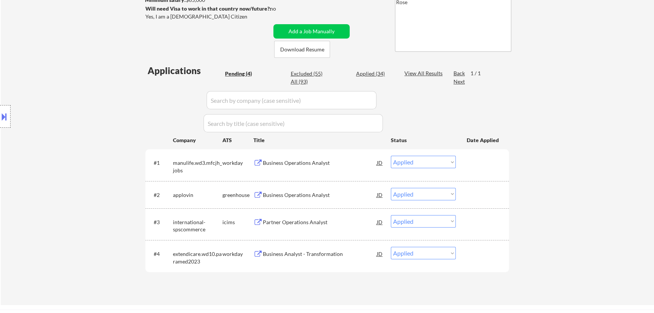
select select ""applied""
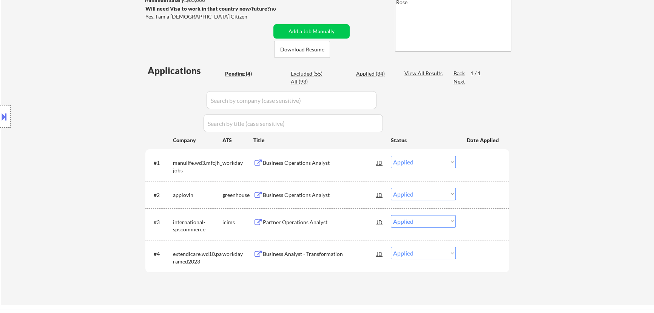
select select ""applied""
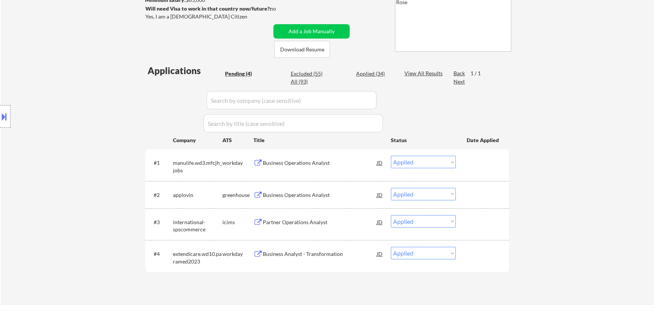
select select ""applied""
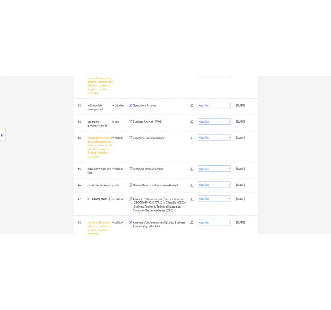
scroll to position [309, 0]
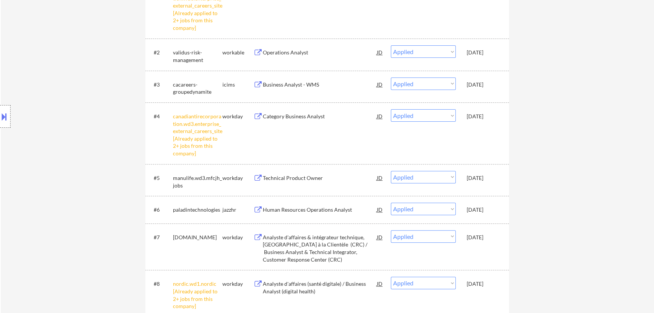
select select ""applied""
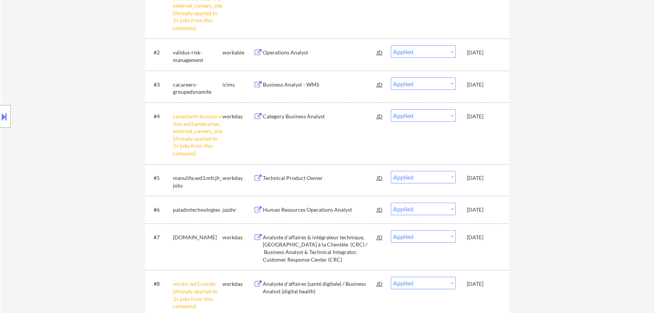
select select ""applied""
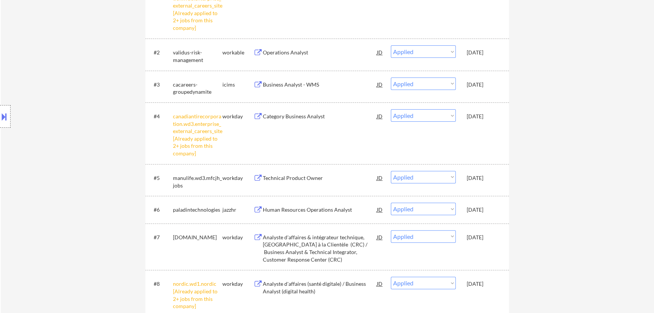
select select ""applied""
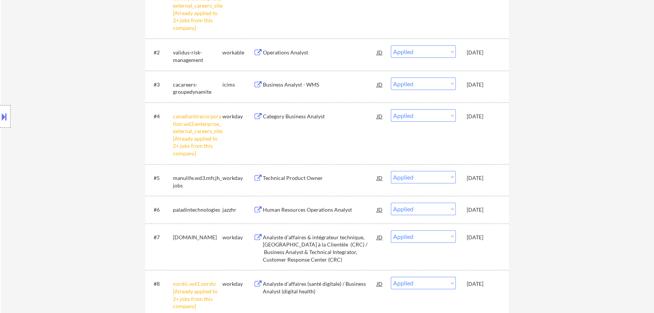
select select ""applied""
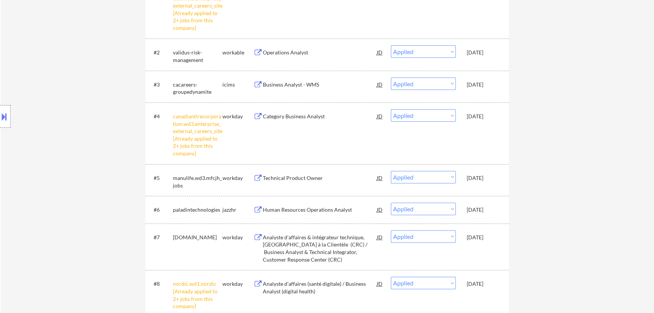
select select ""applied""
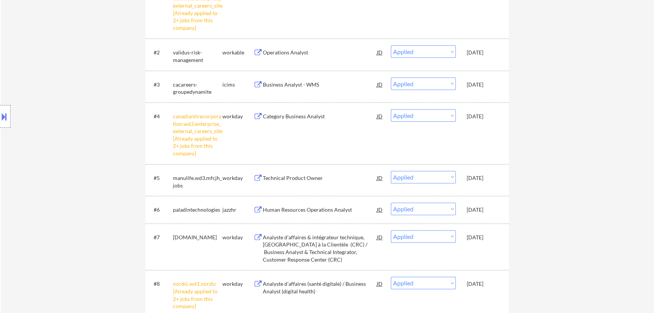
select select ""applied""
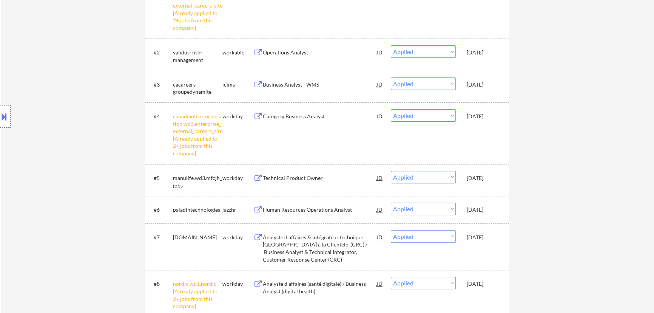
select select ""applied""
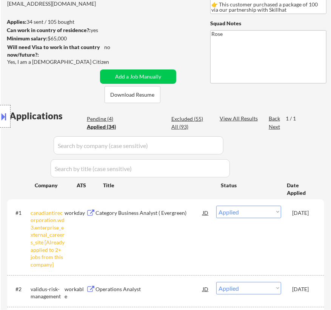
scroll to position [34, 0]
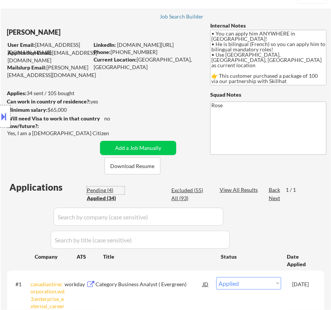
click at [98, 190] on div "Pending (4)" at bounding box center [106, 191] width 38 height 8
select select ""pending""
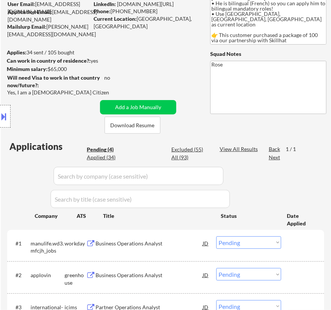
scroll to position [103, 0]
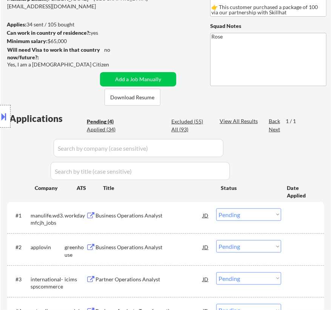
click at [270, 216] on select "Choose an option... Pending Applied Excluded (Questions) Excluded (Expired) Exc…" at bounding box center [248, 215] width 65 height 12
click at [216, 209] on select "Choose an option... Pending Applied Excluded (Questions) Excluded (Expired) Exc…" at bounding box center [248, 215] width 65 height 12
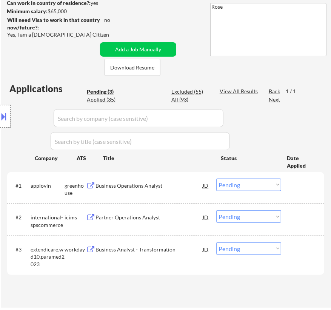
scroll to position [172, 0]
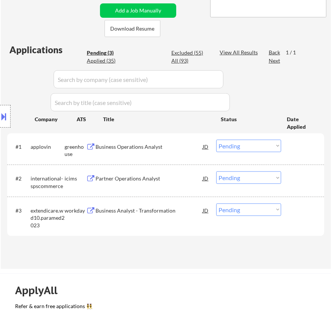
click at [164, 150] on div "Business Operations Analyst" at bounding box center [149, 147] width 107 height 8
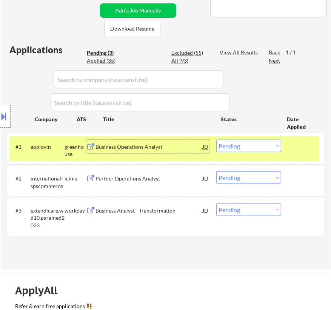
drag, startPoint x: 257, startPoint y: 145, endPoint x: 255, endPoint y: 150, distance: 4.8
click at [257, 145] on select "Choose an option... Pending Applied Excluded (Questions) Excluded (Expired) Exc…" at bounding box center [248, 146] width 65 height 12
click at [216, 140] on select "Choose an option... Pending Applied Excluded (Questions) Excluded (Expired) Exc…" at bounding box center [248, 146] width 65 height 12
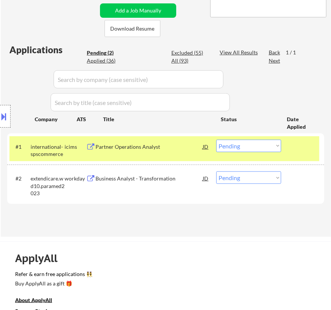
click at [185, 151] on div "Partner Operations Analyst" at bounding box center [149, 147] width 107 height 14
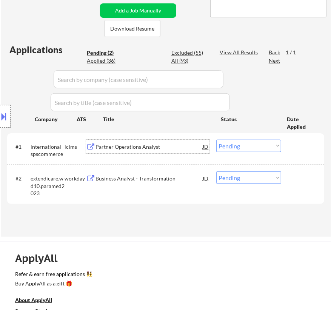
click at [254, 144] on select "Choose an option... Pending Applied Excluded (Questions) Excluded (Expired) Exc…" at bounding box center [248, 146] width 65 height 12
select select ""applied""
click at [216, 140] on select "Choose an option... Pending Applied Excluded (Questions) Excluded (Expired) Exc…" at bounding box center [248, 146] width 65 height 12
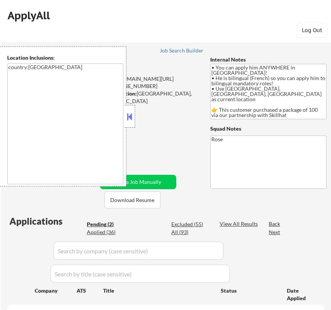
select select ""pending""
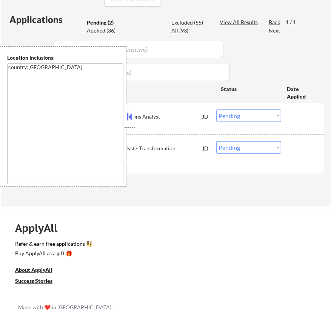
scroll to position [172, 0]
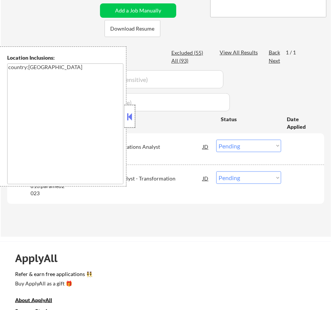
click at [135, 122] on div at bounding box center [130, 116] width 11 height 23
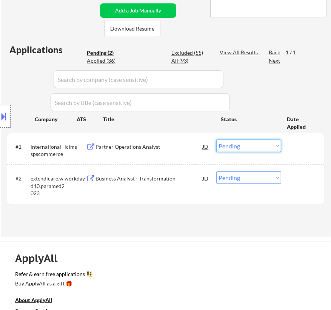
click at [269, 145] on select "Choose an option... Pending Applied Excluded (Questions) Excluded (Expired) Exc…" at bounding box center [248, 146] width 65 height 12
click at [216, 140] on select "Choose an option... Pending Applied Excluded (Questions) Excluded (Expired) Exc…" at bounding box center [248, 146] width 65 height 12
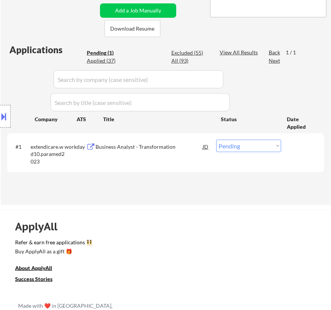
click at [179, 146] on div "Business Analyst - Transformation" at bounding box center [149, 147] width 107 height 8
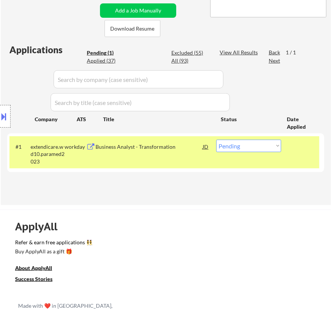
click at [110, 60] on div "Location Inclusions: country:[GEOGRAPHIC_DATA]" at bounding box center [67, 116] width 135 height 140
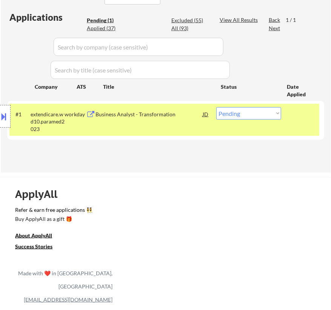
scroll to position [206, 0]
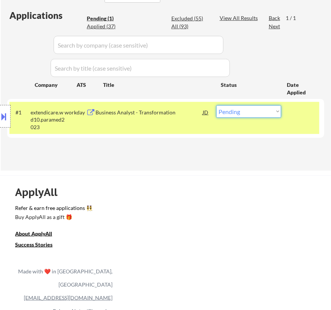
click at [239, 108] on select "Choose an option... Pending Applied Excluded (Questions) Excluded (Expired) Exc…" at bounding box center [248, 111] width 65 height 12
select select ""applied""
click at [216, 105] on select "Choose an option... Pending Applied Excluded (Questions) Excluded (Expired) Exc…" at bounding box center [248, 111] width 65 height 12
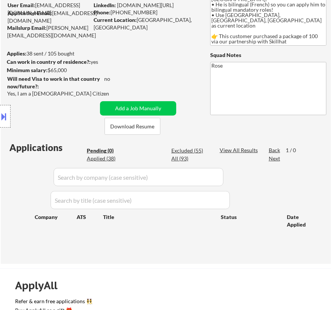
scroll to position [34, 0]
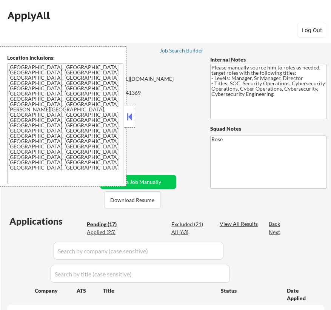
select select ""pending""
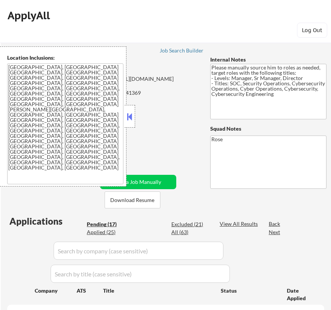
select select ""pending""
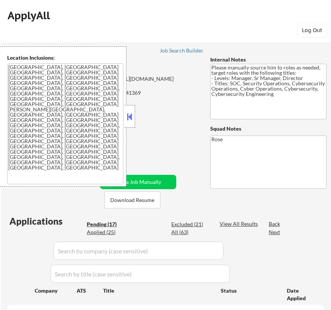
select select ""pending""
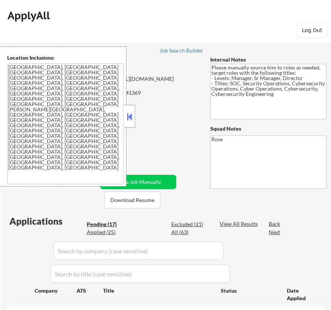
select select ""pending""
click at [131, 117] on button at bounding box center [130, 116] width 8 height 11
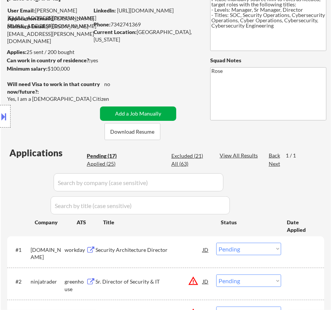
scroll to position [34, 0]
